Goal: Task Accomplishment & Management: Manage account settings

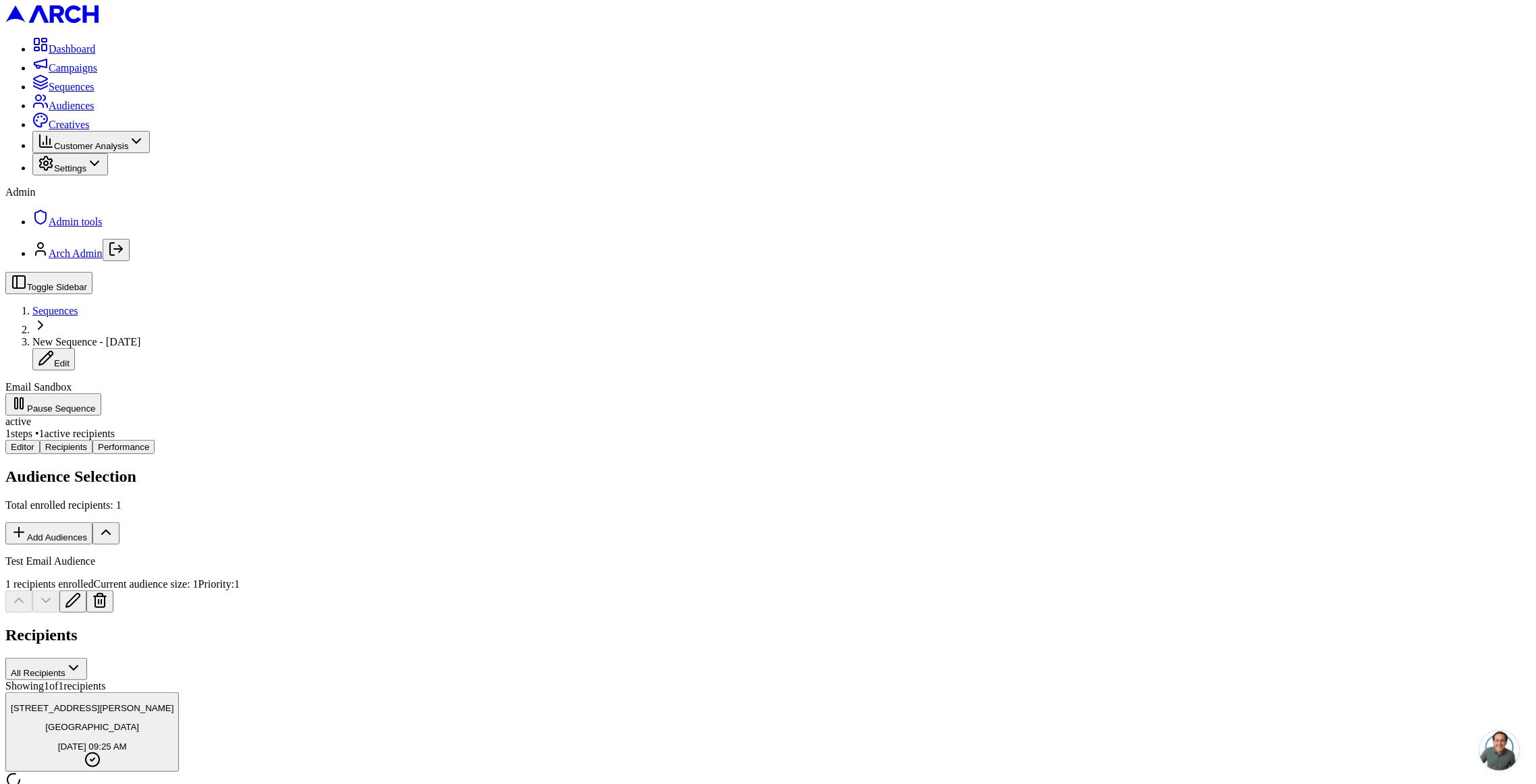
click at [125, 257] on icon "Log out" at bounding box center [115, 248] width 16 height 16
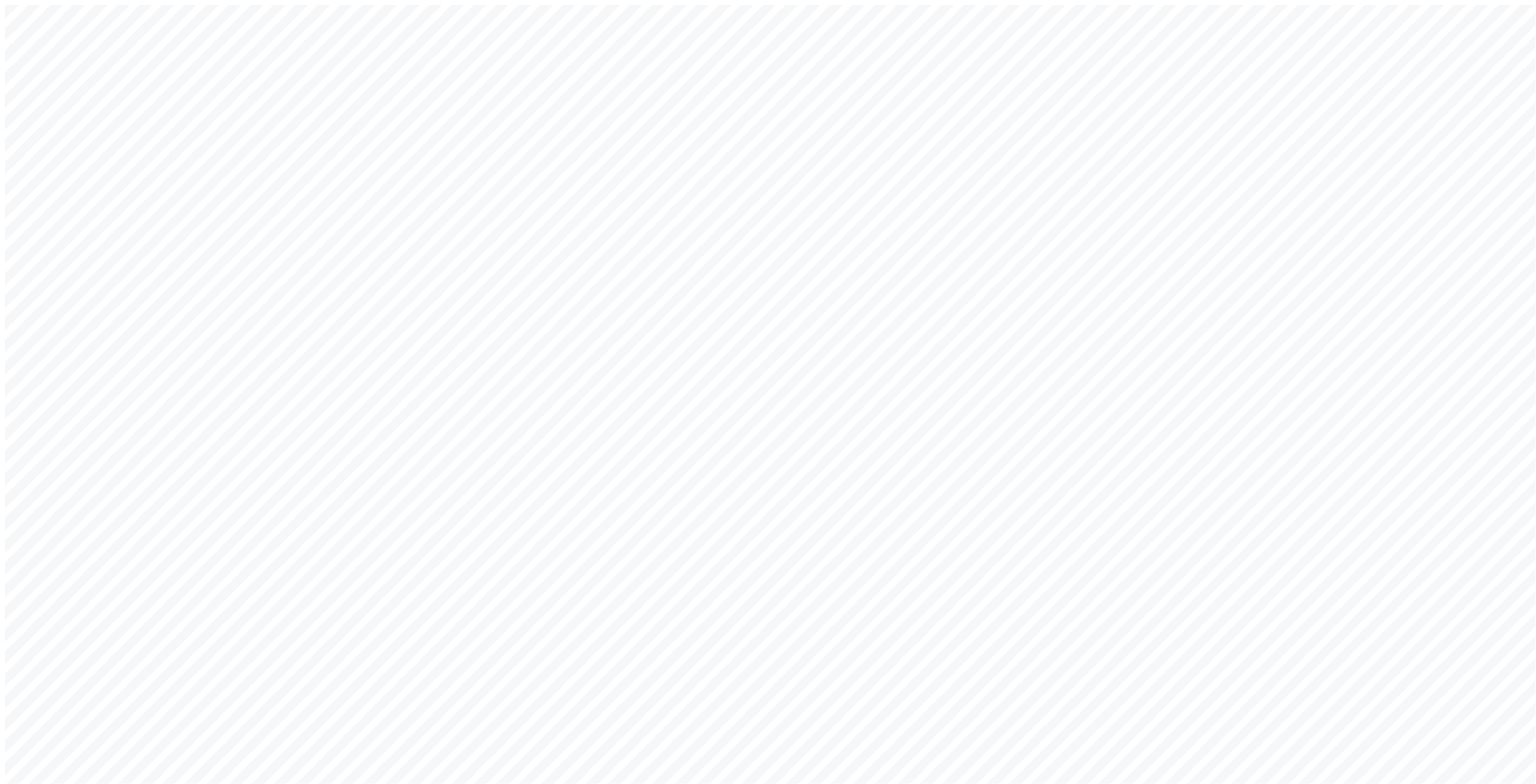
type input "sacha@getarch.com"
drag, startPoint x: 783, startPoint y: 512, endPoint x: 773, endPoint y: 505, distance: 12.2
